Goal: Task Accomplishment & Management: Use online tool/utility

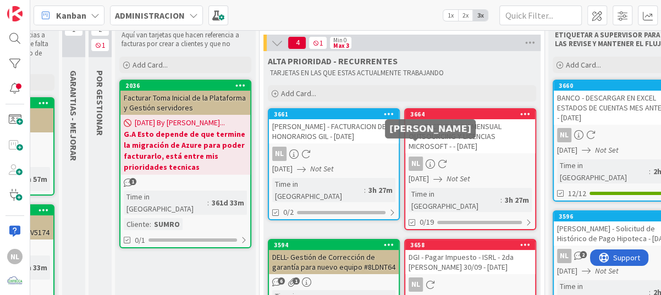
scroll to position [110, 116]
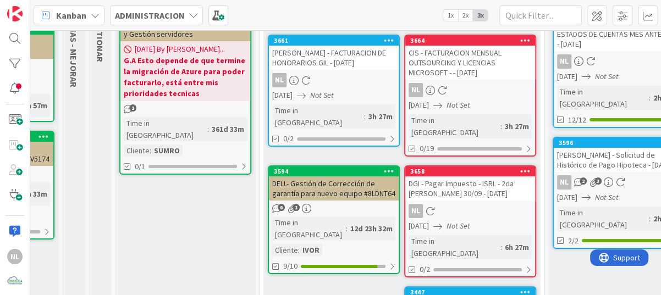
click at [464, 204] on div "NL" at bounding box center [470, 211] width 130 height 14
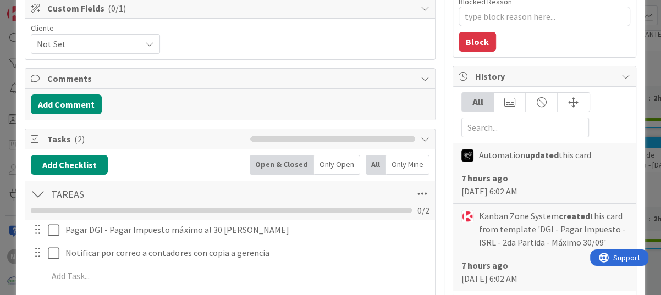
scroll to position [165, 0]
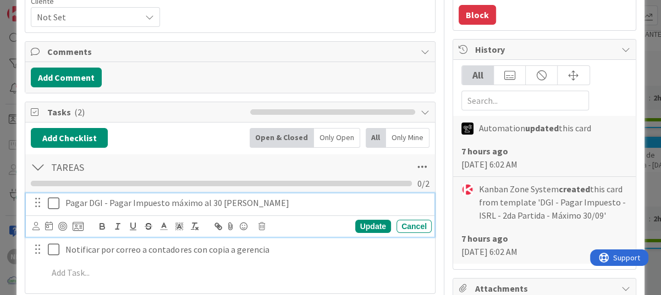
click at [52, 202] on icon at bounding box center [56, 203] width 16 height 13
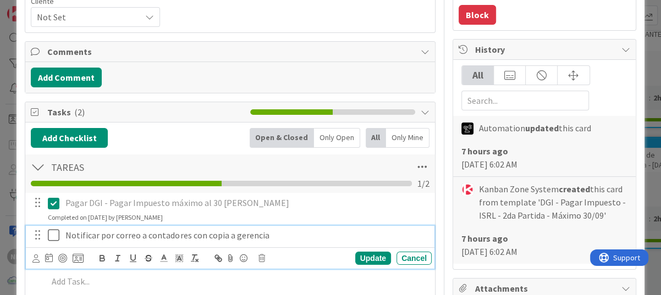
click at [54, 238] on icon at bounding box center [56, 235] width 16 height 13
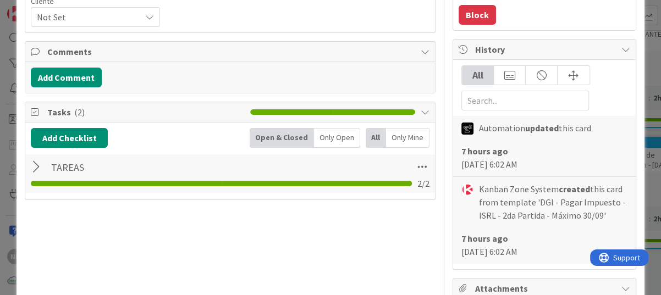
click at [33, 170] on div at bounding box center [38, 167] width 14 height 20
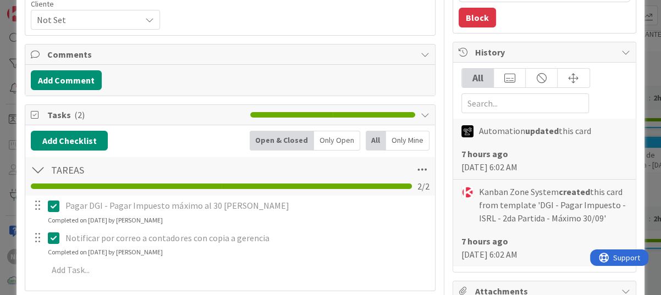
scroll to position [220, 0]
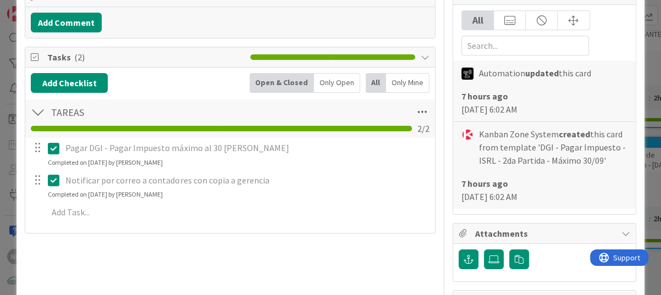
click at [53, 185] on icon at bounding box center [56, 180] width 16 height 13
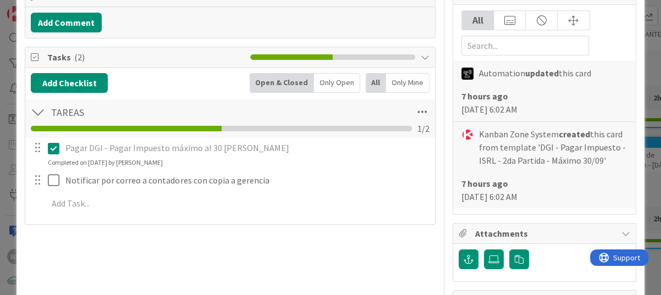
click at [240, 266] on div "Title 69 / 128 DGI - Pagar Impuesto - ISRL - 2da [PERSON_NAME] 30/09 - [DATE] D…" at bounding box center [230, 191] width 411 height 736
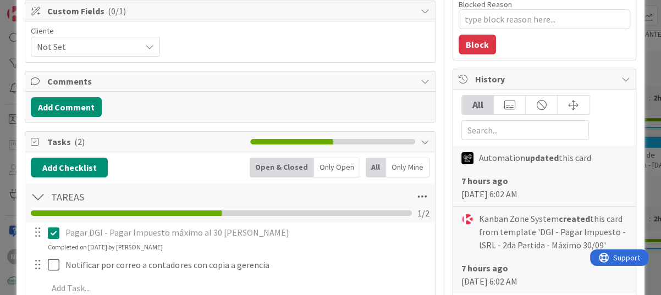
scroll to position [55, 0]
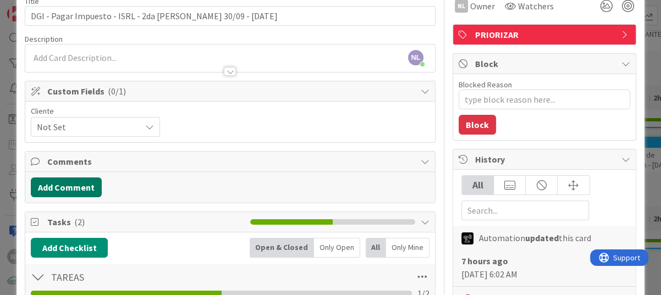
click at [60, 185] on button "Add Comment" at bounding box center [66, 188] width 71 height 20
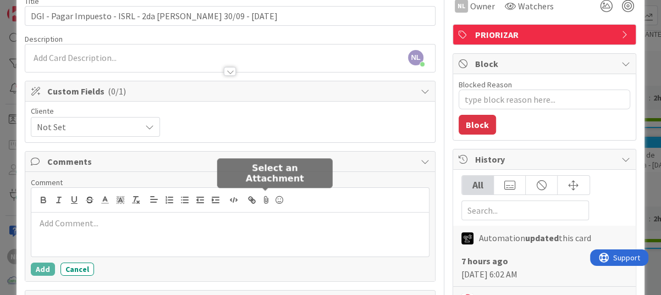
click at [265, 200] on icon at bounding box center [266, 199] width 13 height 15
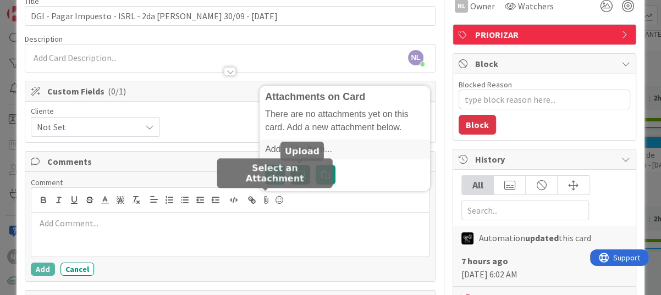
click at [295, 166] on label at bounding box center [300, 175] width 20 height 20
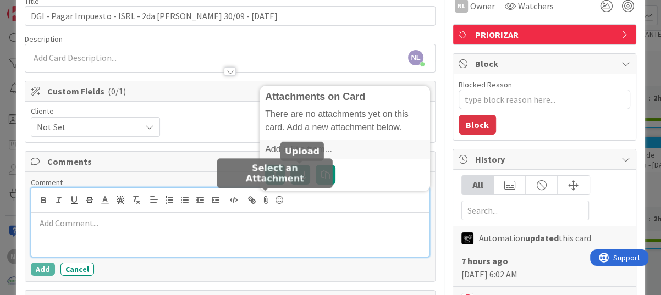
click at [290, 165] on input "file" at bounding box center [290, 165] width 0 height 0
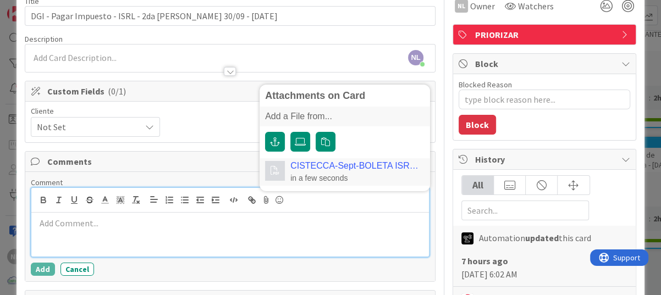
click at [84, 229] on div at bounding box center [230, 235] width 398 height 44
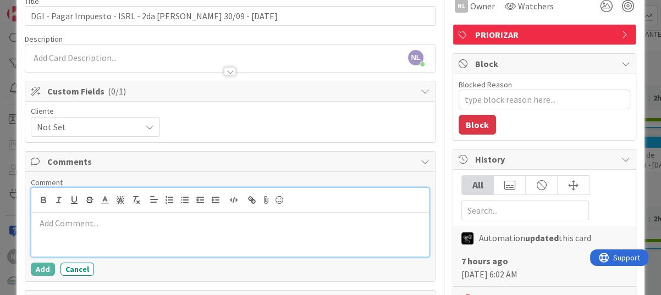
click at [124, 228] on p at bounding box center [230, 223] width 389 height 13
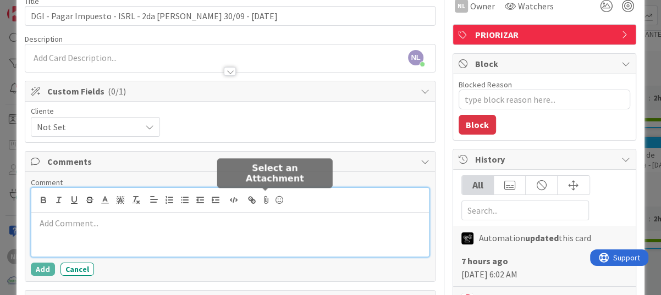
click at [262, 199] on icon at bounding box center [266, 199] width 13 height 15
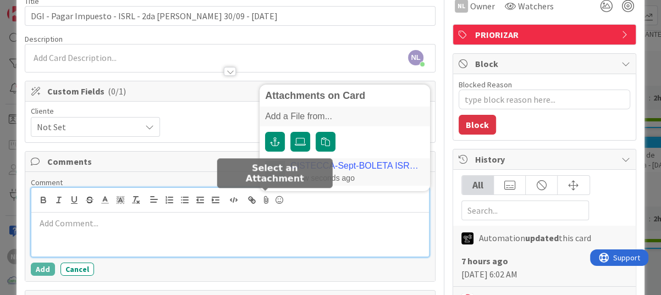
click at [378, 175] on div "a few seconds ago" at bounding box center [354, 178] width 129 height 10
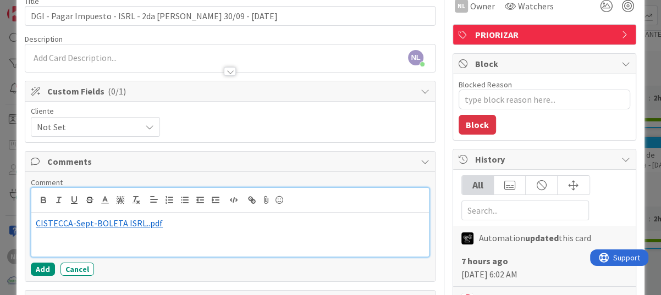
click at [166, 225] on p "﻿ CISTECCA-Sept-BOLETA ISRL..pdf ﻿" at bounding box center [230, 223] width 389 height 13
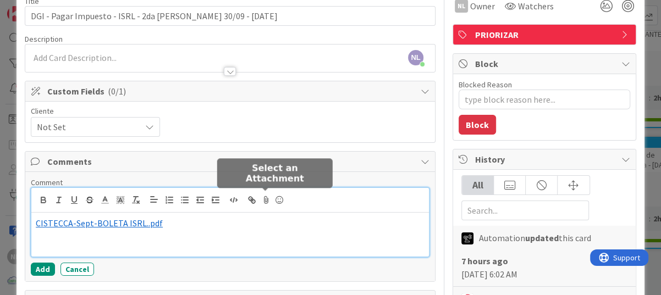
click at [267, 201] on icon at bounding box center [266, 199] width 13 height 15
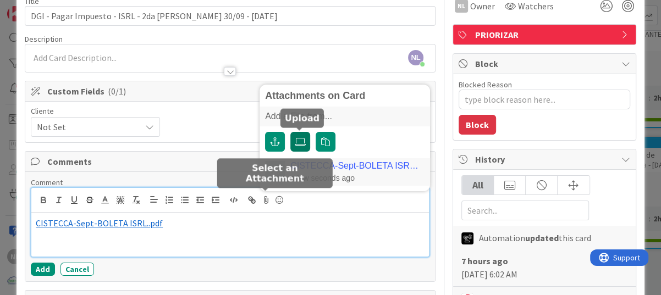
click at [296, 143] on icon at bounding box center [300, 141] width 11 height 9
click at [290, 132] on input "file" at bounding box center [290, 132] width 0 height 0
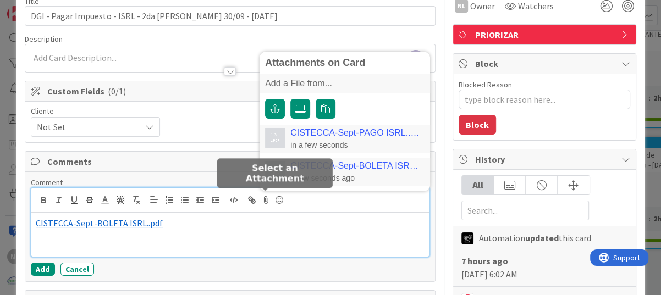
click at [339, 140] on div "in a few seconds" at bounding box center [354, 145] width 129 height 10
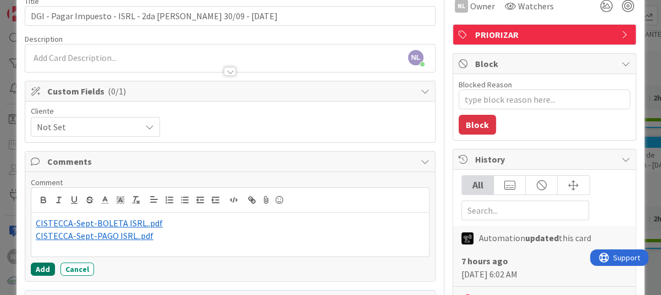
click at [35, 268] on button "Add" at bounding box center [43, 269] width 24 height 13
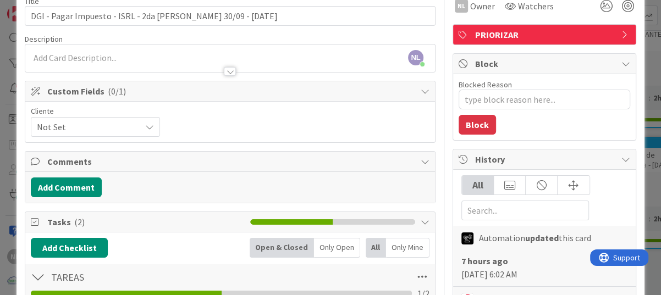
type textarea "x"
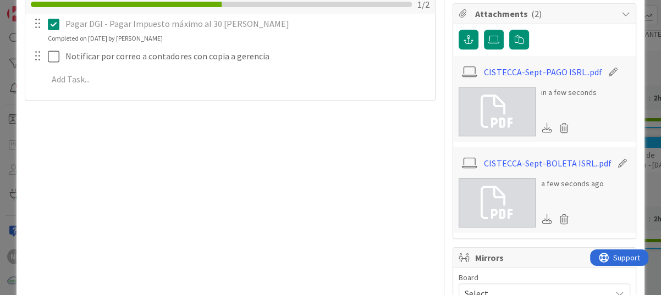
scroll to position [275, 0]
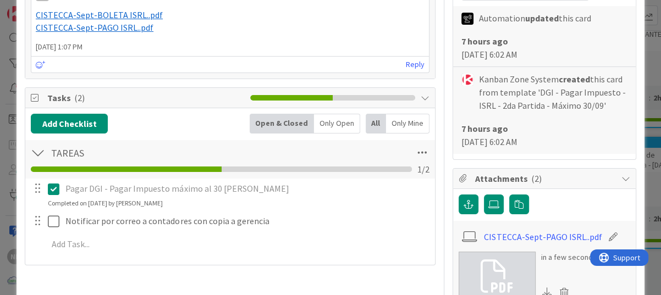
click at [52, 15] on span "CISTECCA-Sept-BOLETA ISRL..pdf" at bounding box center [99, 14] width 127 height 11
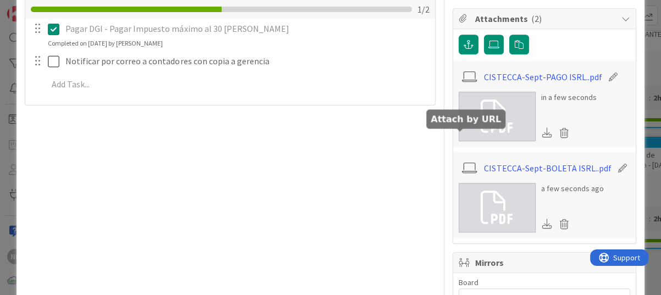
scroll to position [495, 0]
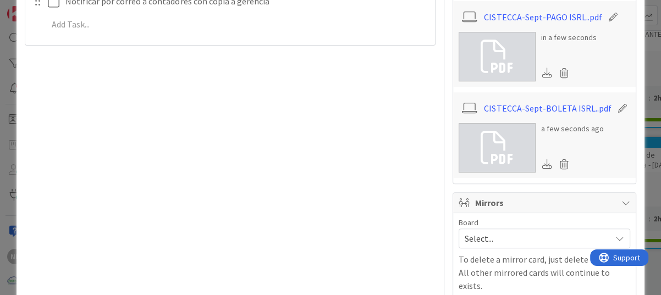
click at [506, 68] on link at bounding box center [497, 56] width 77 height 49
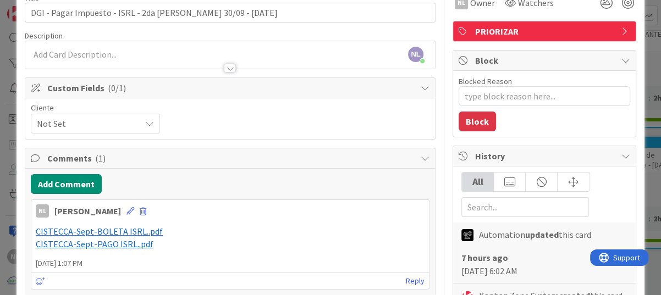
scroll to position [55, 0]
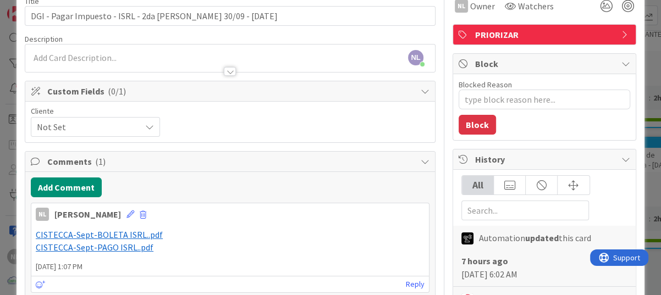
click at [349, 65] on div at bounding box center [230, 66] width 410 height 12
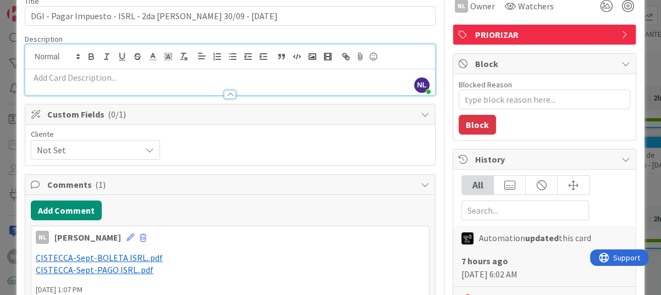
scroll to position [0, 0]
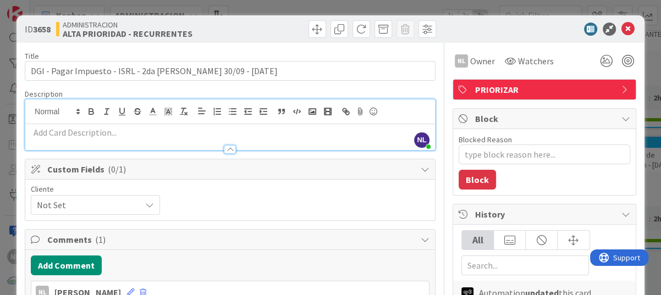
click at [294, 210] on div "Cliente Not Set" at bounding box center [230, 200] width 399 height 30
click at [621, 32] on icon at bounding box center [627, 29] width 13 height 13
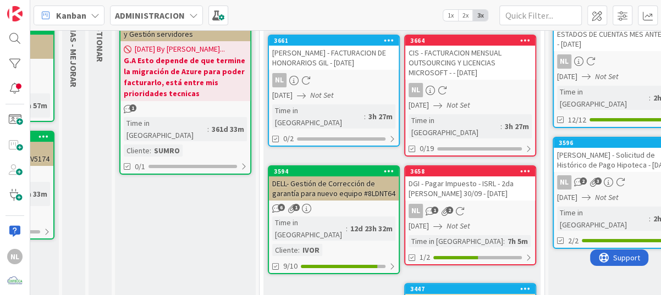
click at [196, 261] on div "POR FACTURAR A CLIENTES Aquí van tarjetas que hacen referencia a facturas por c…" at bounding box center [185, 194] width 141 height 508
